Goal: Transaction & Acquisition: Purchase product/service

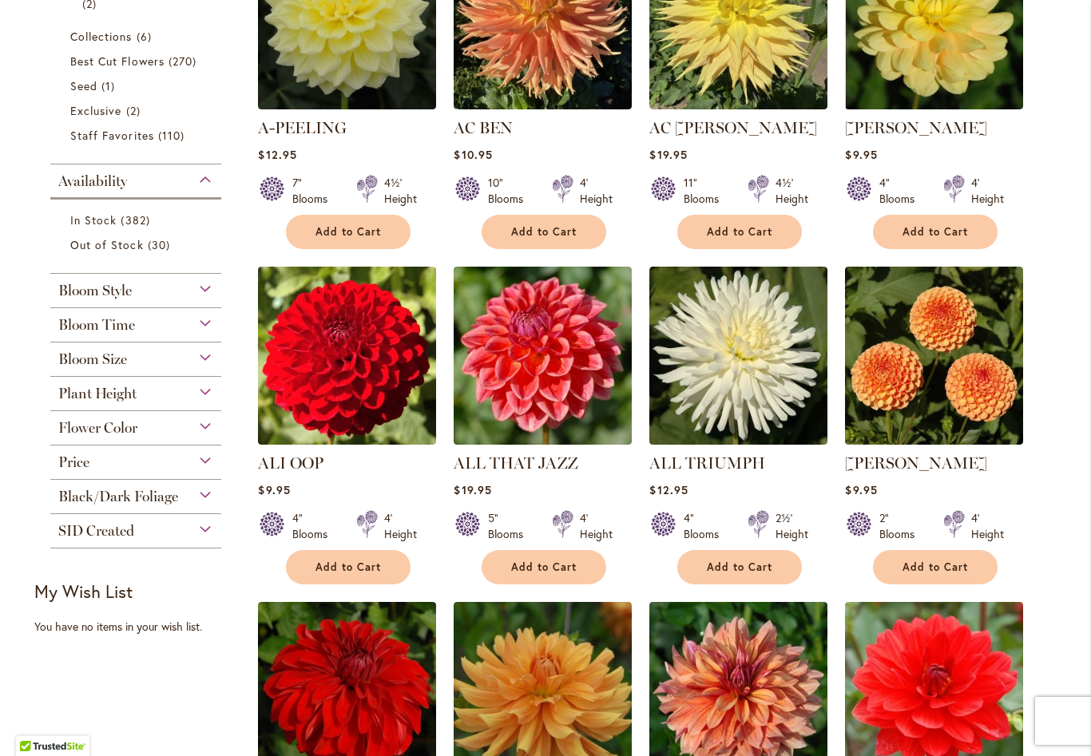
scroll to position [471, 0]
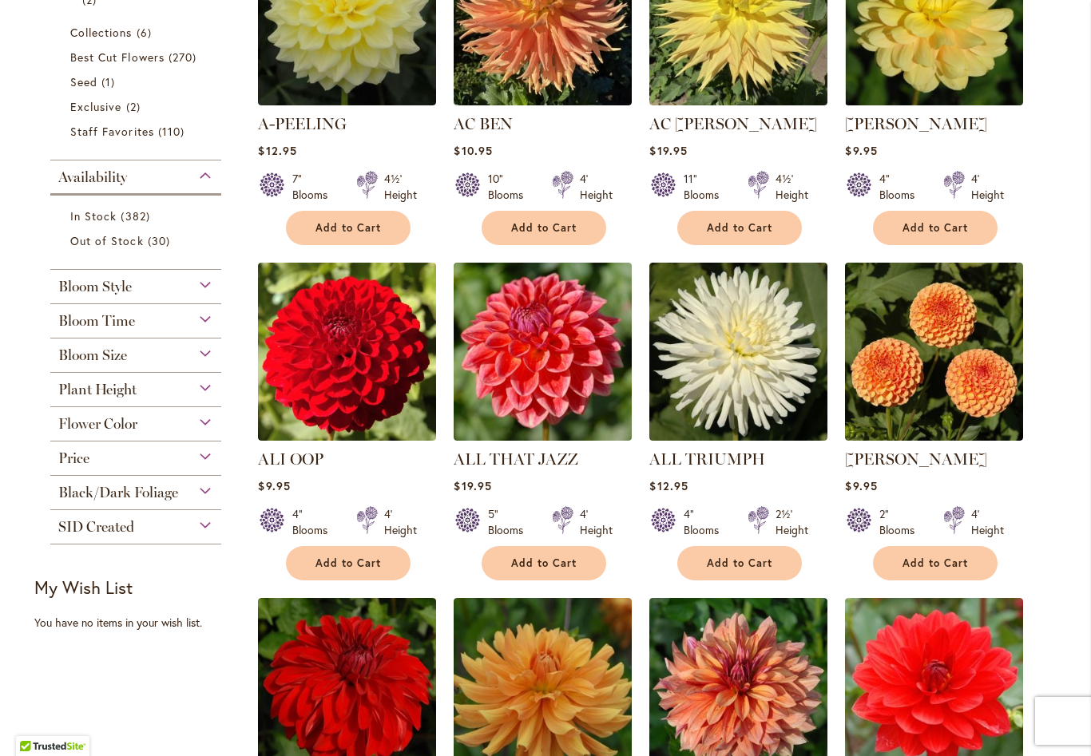
click at [218, 359] on div "Bloom Size" at bounding box center [135, 352] width 171 height 26
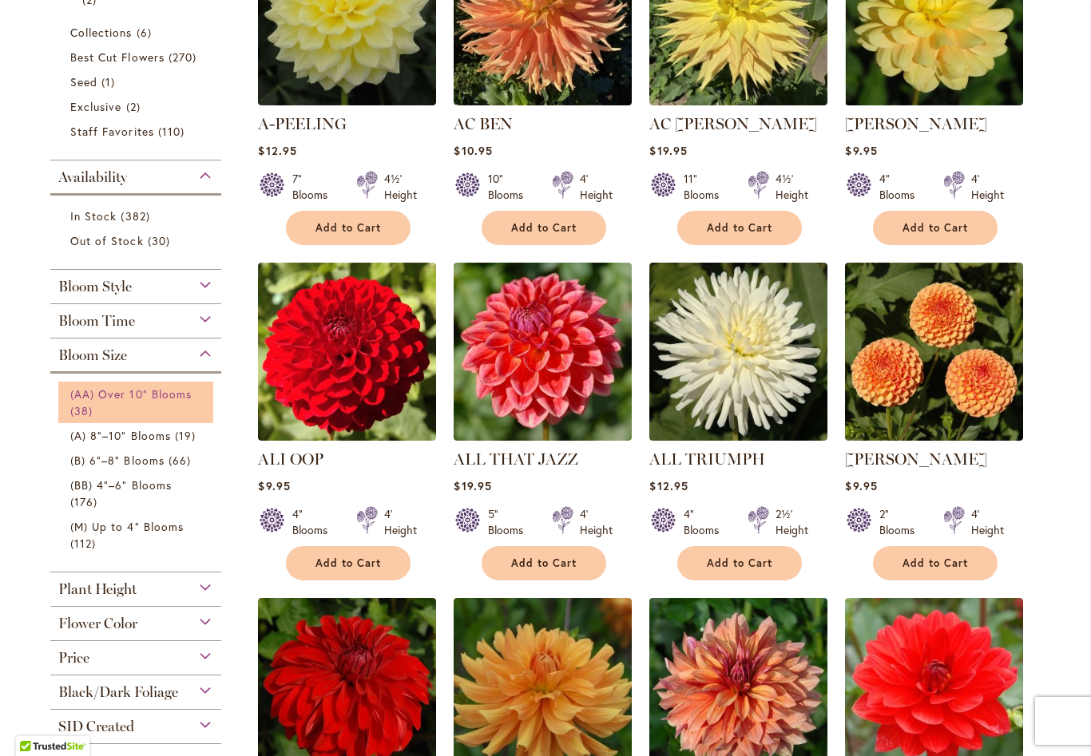
click at [146, 406] on link "(AA) Over 10" Blooms 38 items" at bounding box center [137, 403] width 135 height 34
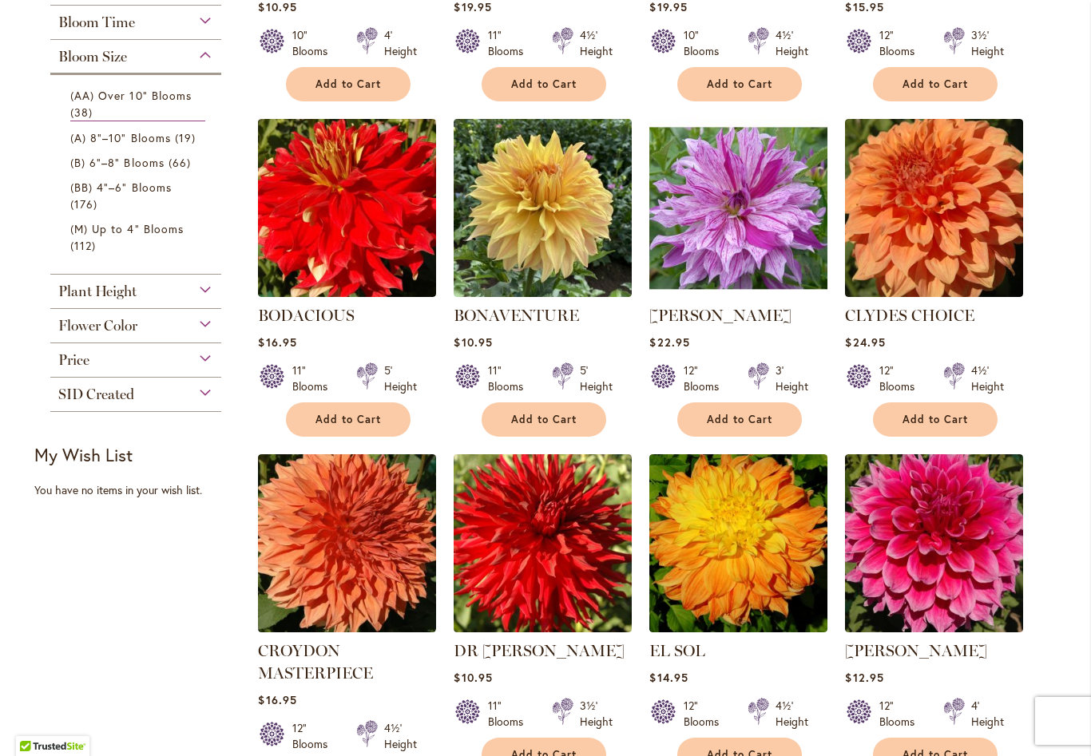
scroll to position [582, 0]
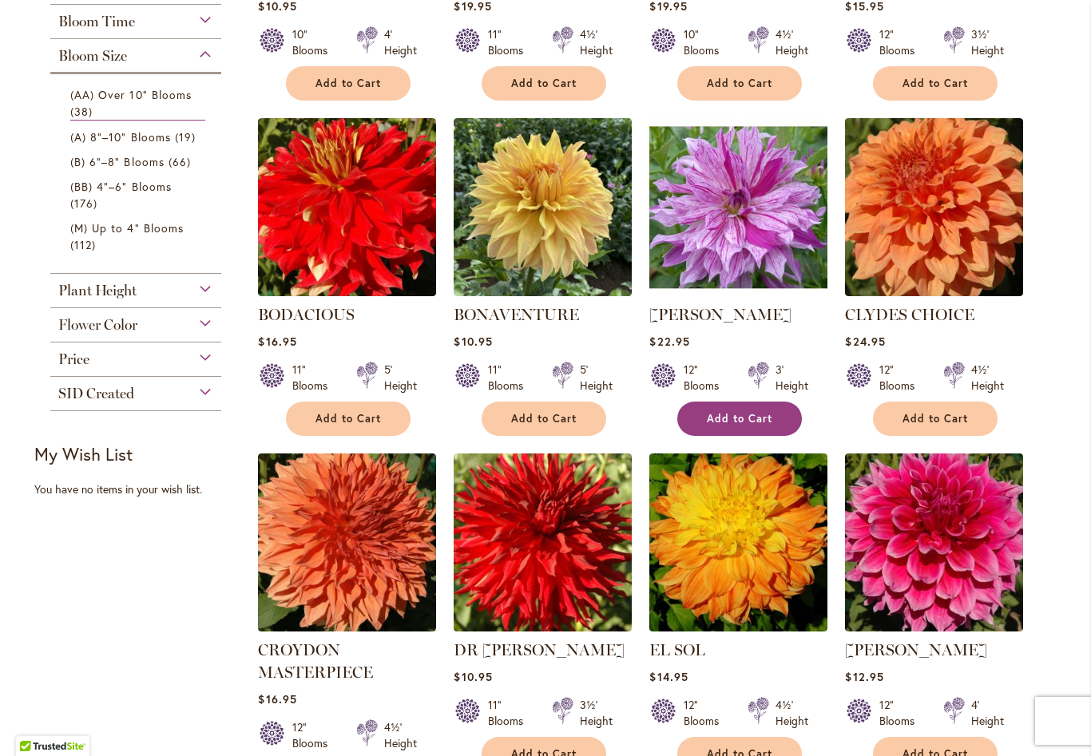
click at [768, 428] on button "Add to Cart" at bounding box center [739, 419] width 125 height 34
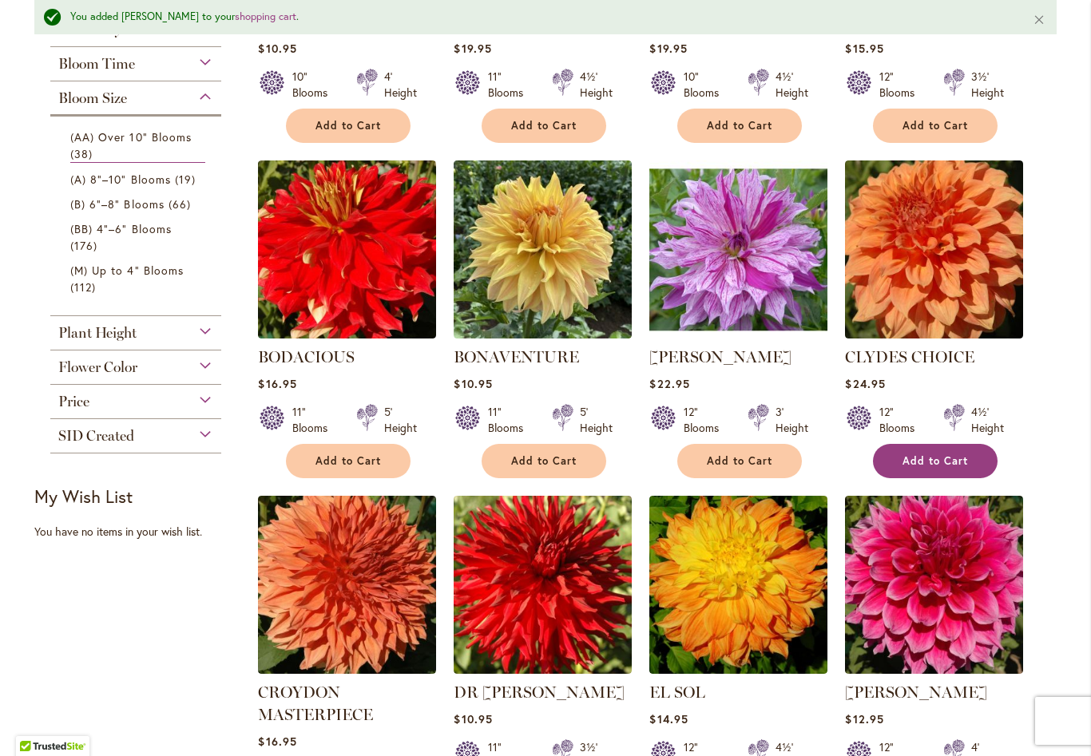
click at [960, 462] on span "Add to Cart" at bounding box center [935, 461] width 65 height 14
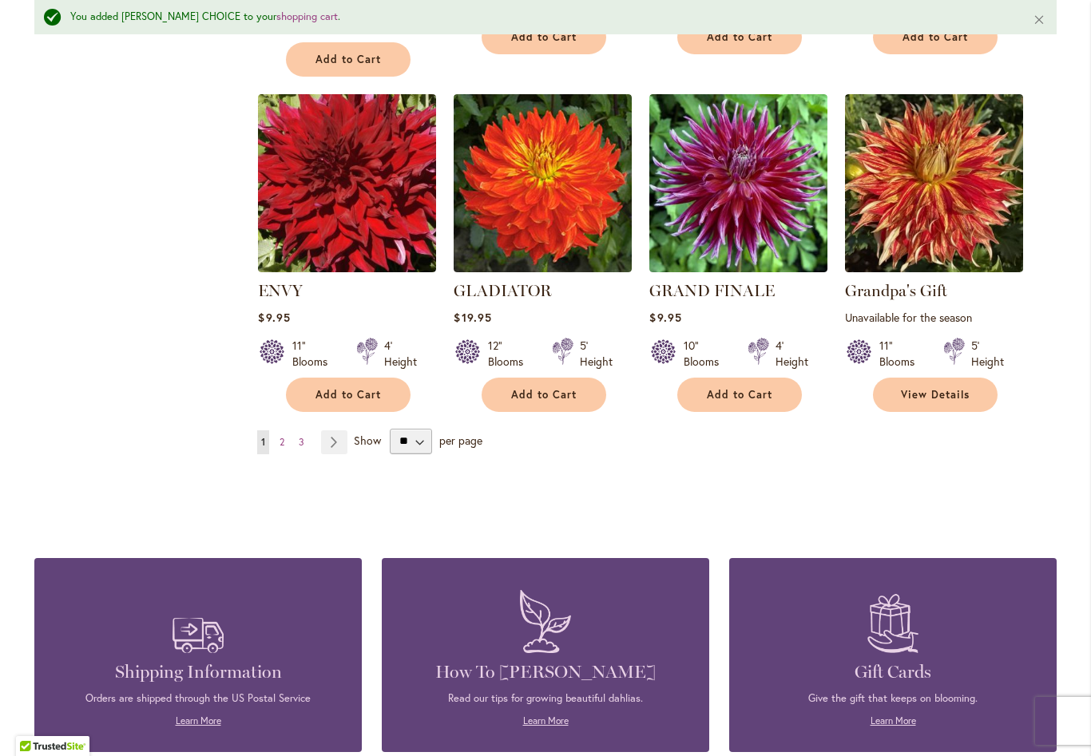
scroll to position [1356, 0]
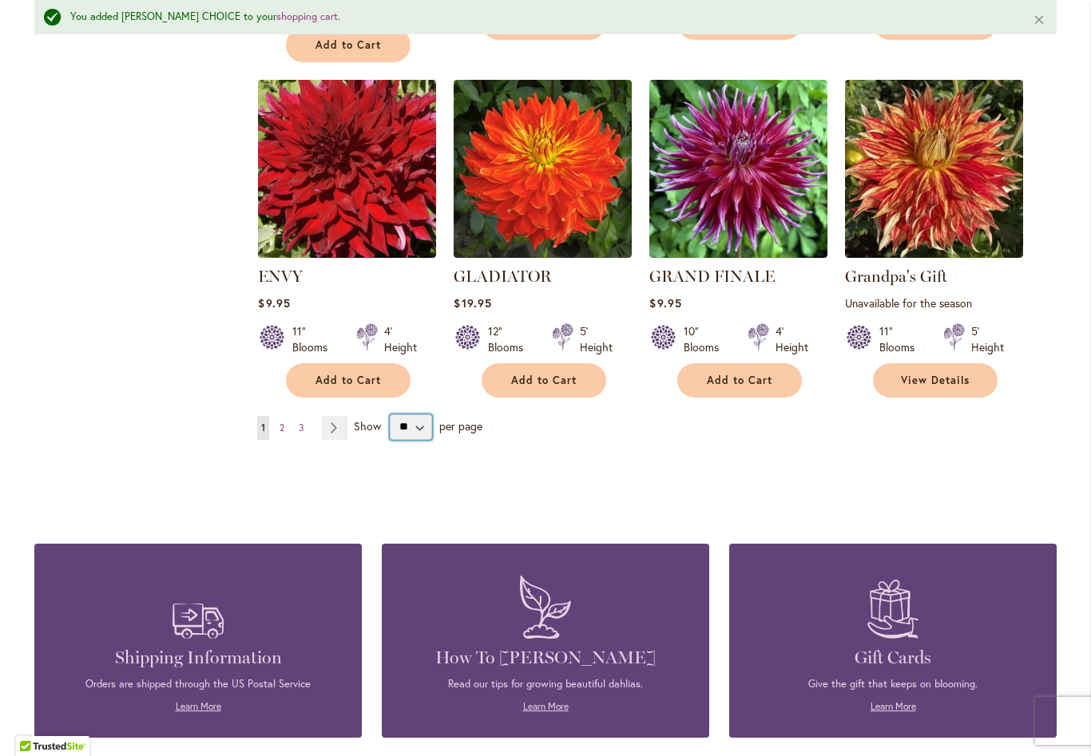
click at [430, 421] on select "** ** ** **" at bounding box center [411, 428] width 42 height 26
select select "**"
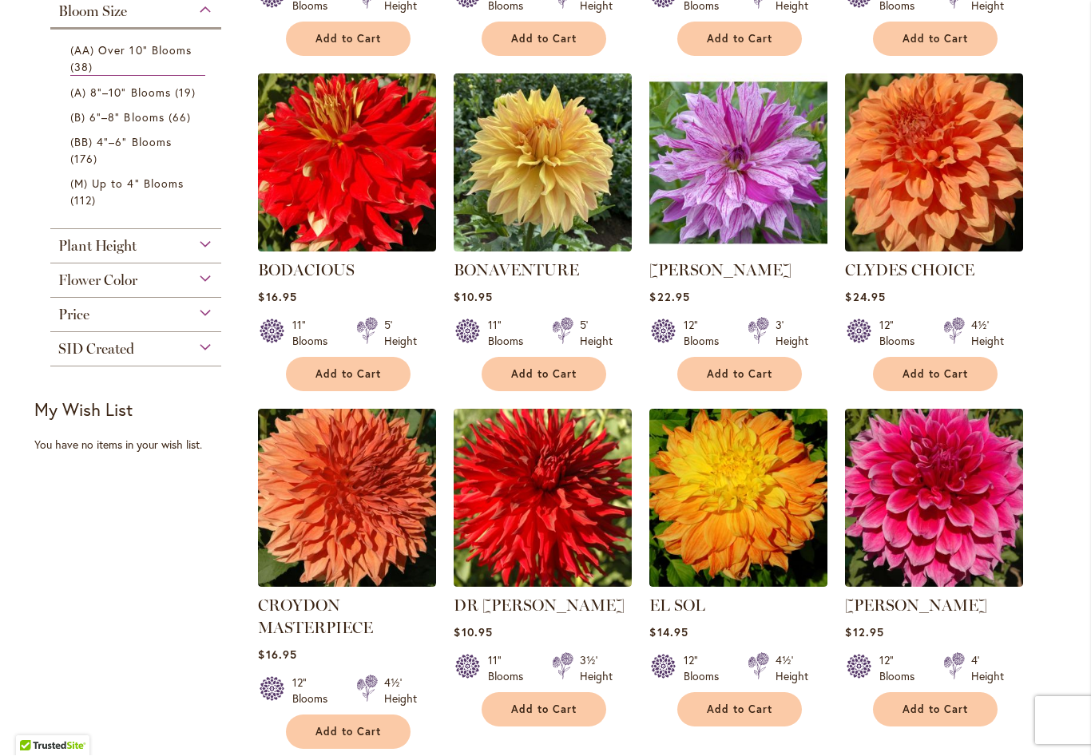
scroll to position [696, 0]
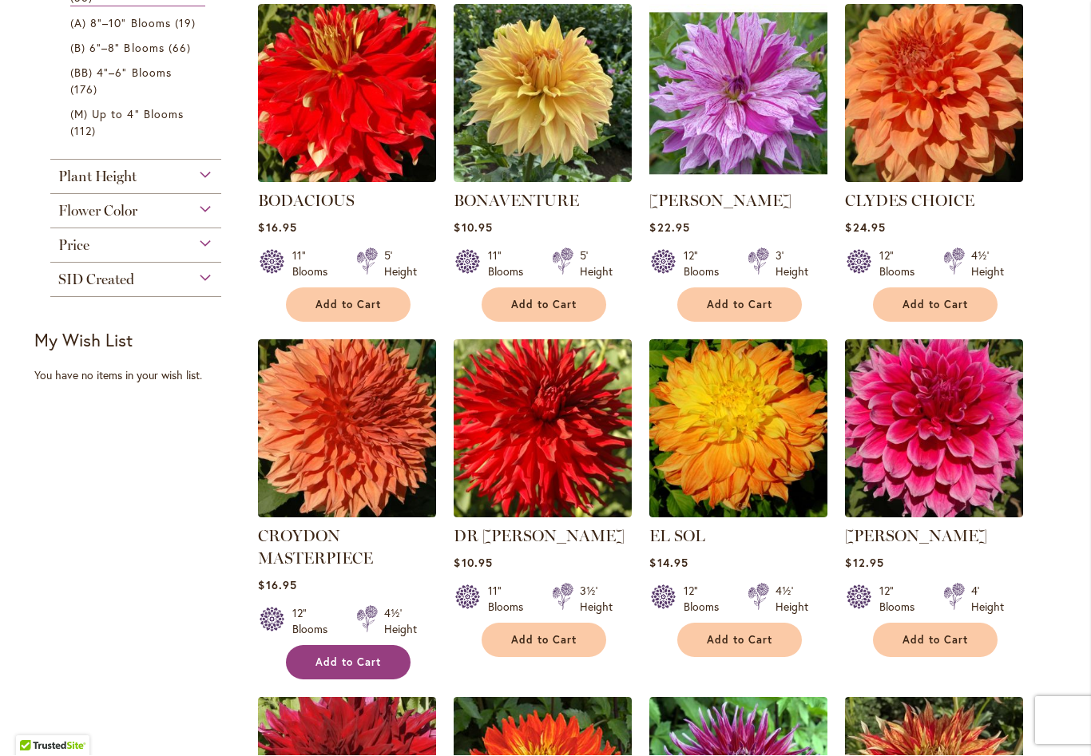
click at [358, 651] on button "Add to Cart" at bounding box center [348, 663] width 125 height 34
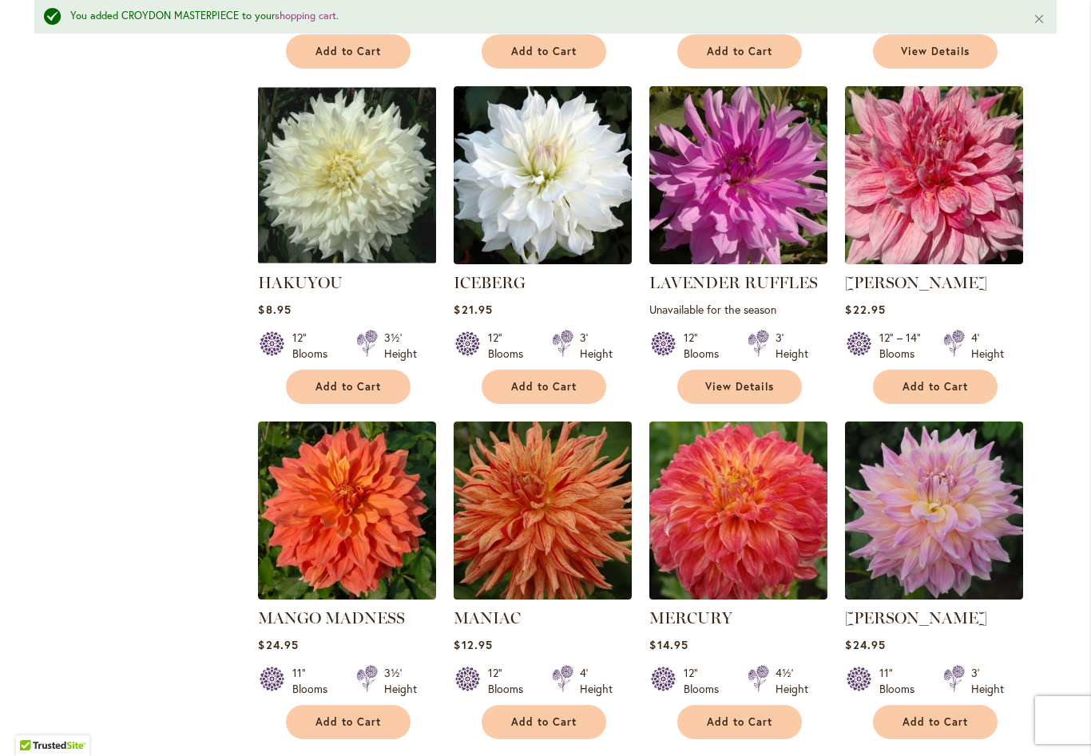
scroll to position [1685, 0]
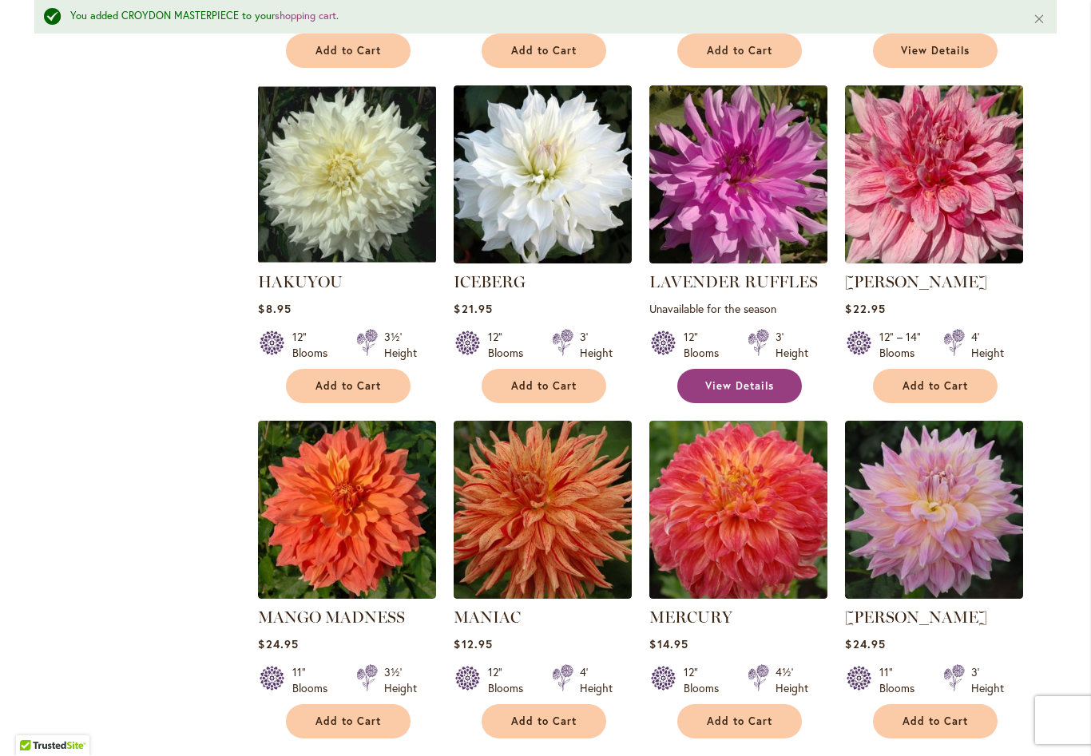
click at [744, 380] on span "View Details" at bounding box center [739, 387] width 69 height 14
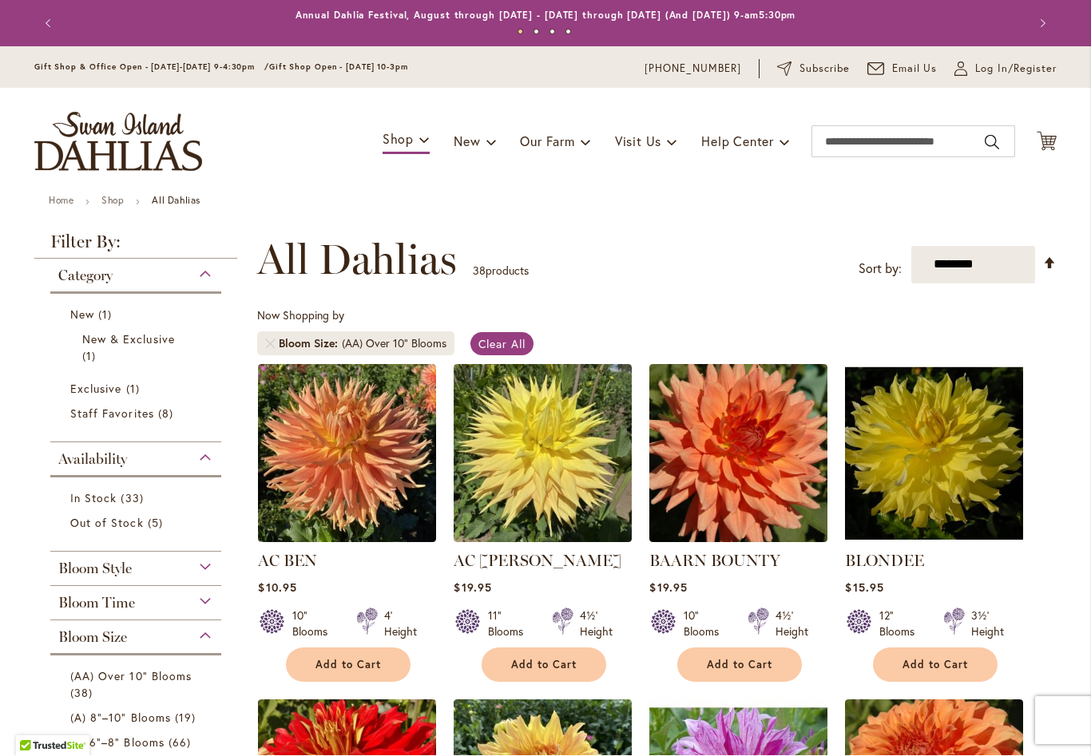
scroll to position [296, 0]
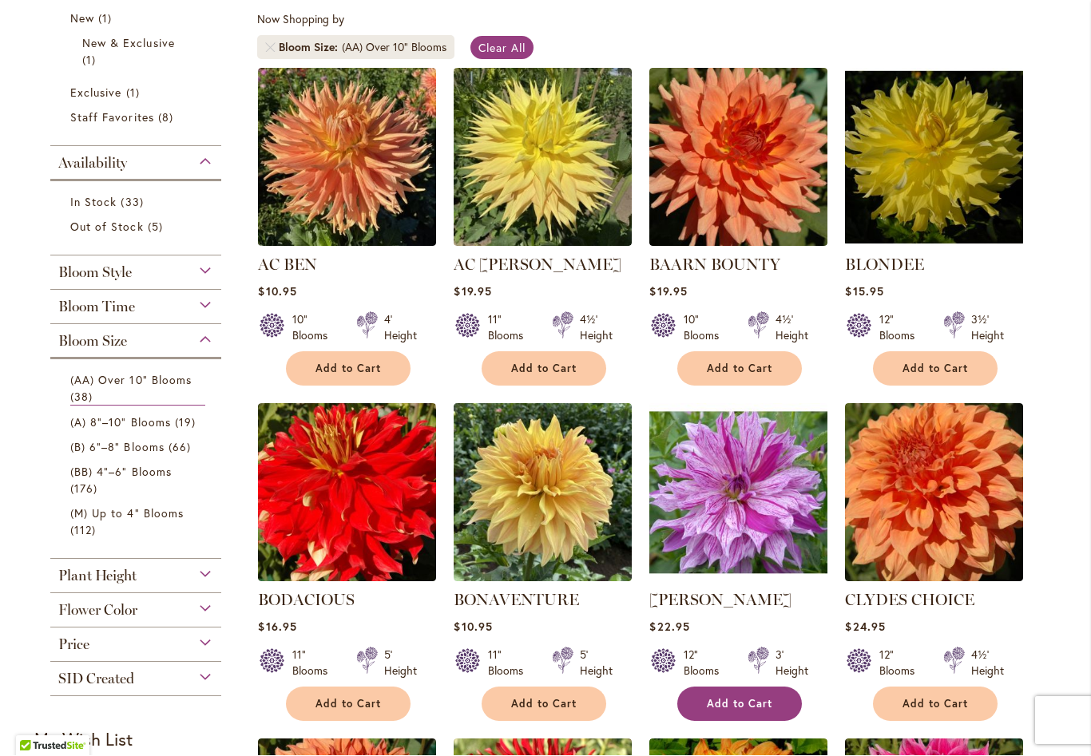
click at [753, 692] on button "Add to Cart" at bounding box center [739, 705] width 125 height 34
click at [948, 682] on div "CLYDES CHOICE Rating: 100% 3 Reviews $24.95 12" Blooms 4½' Height Add to Cart" at bounding box center [934, 651] width 178 height 125
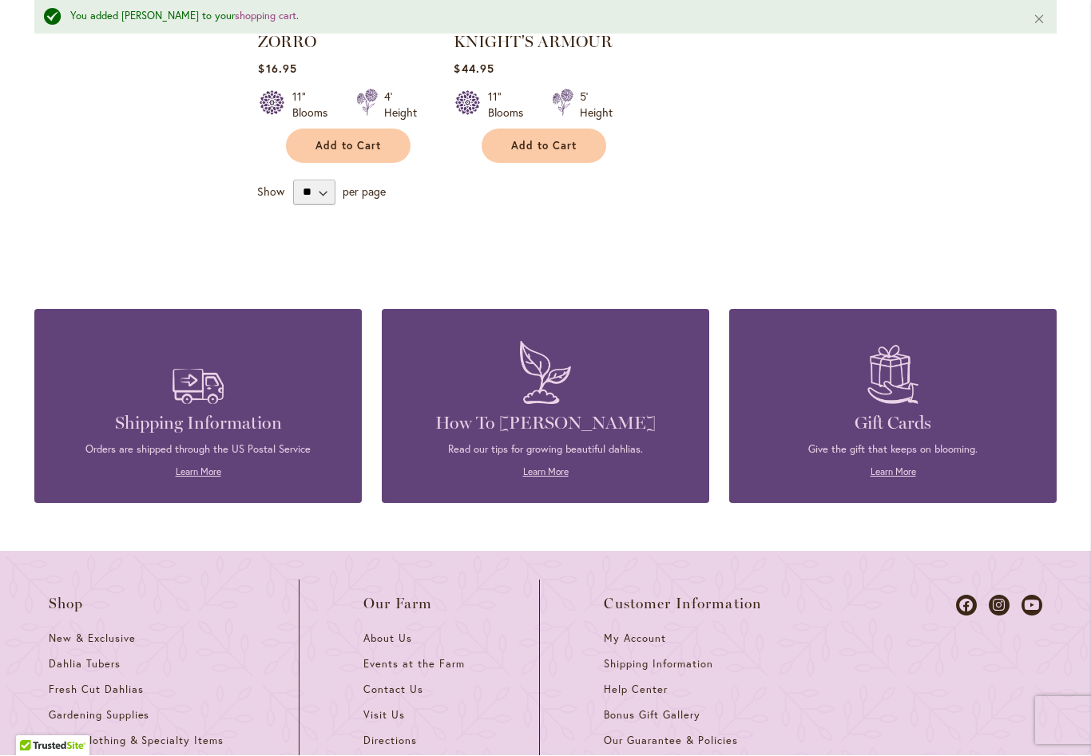
scroll to position [3626, 0]
